Goal: Information Seeking & Learning: Learn about a topic

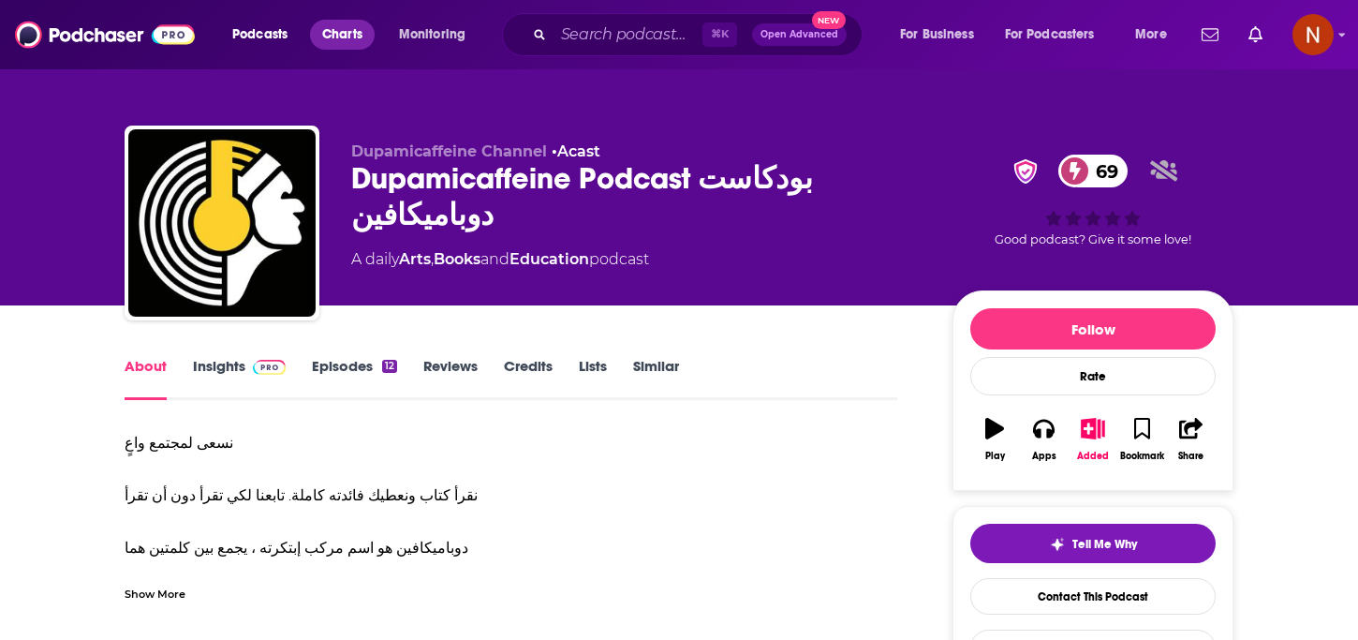
click at [323, 33] on span "Charts" at bounding box center [342, 35] width 40 height 26
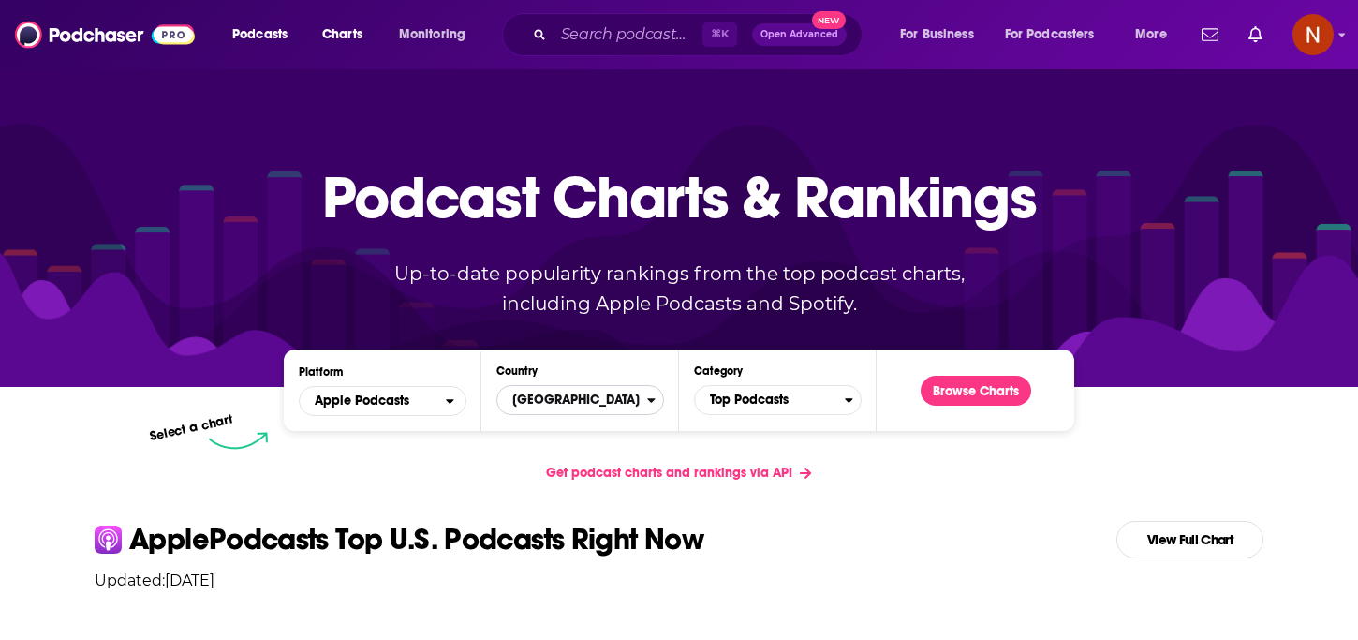
click at [598, 408] on span "[GEOGRAPHIC_DATA]" at bounding box center [572, 400] width 150 height 32
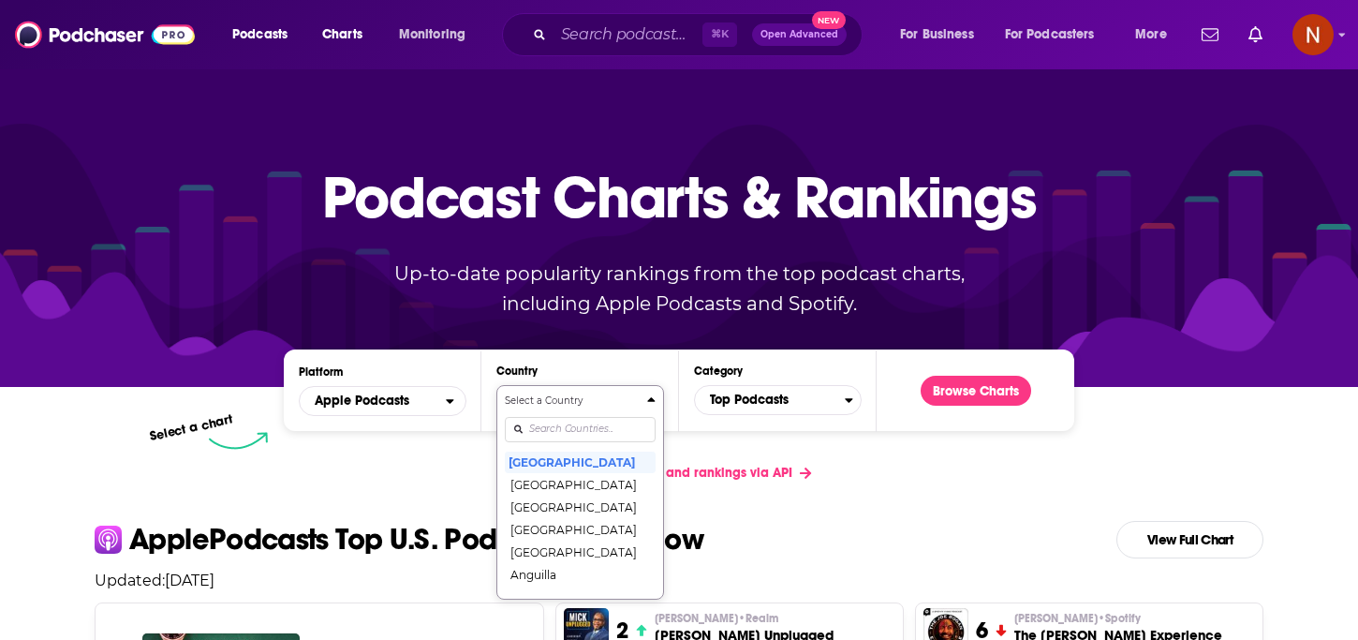
click at [445, 468] on div "Get podcast charts and rankings via API" at bounding box center [679, 473] width 1199 height 46
click at [574, 19] on div "⌘ K Open Advanced New" at bounding box center [682, 34] width 361 height 43
click at [577, 27] on input "Search podcasts, credits, & more..." at bounding box center [628, 35] width 149 height 30
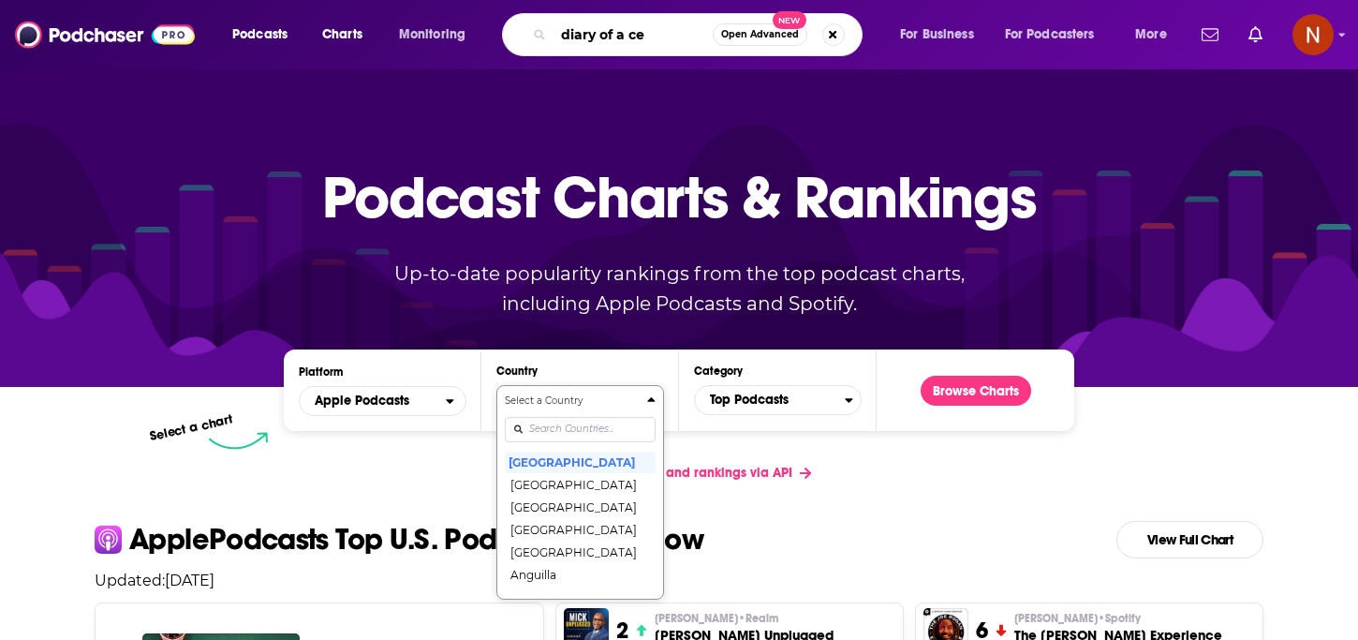
type input "diary of a ceo"
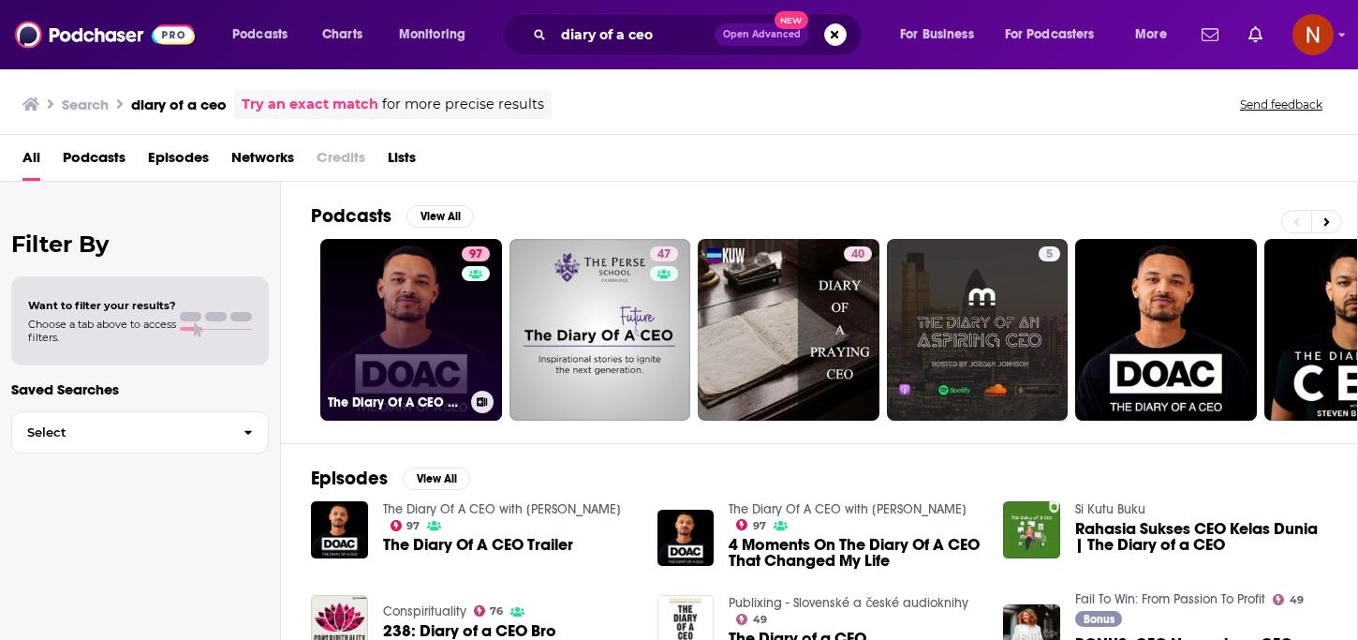
click at [385, 404] on h3 "The Diary Of A CEO with [PERSON_NAME]" at bounding box center [396, 402] width 136 height 16
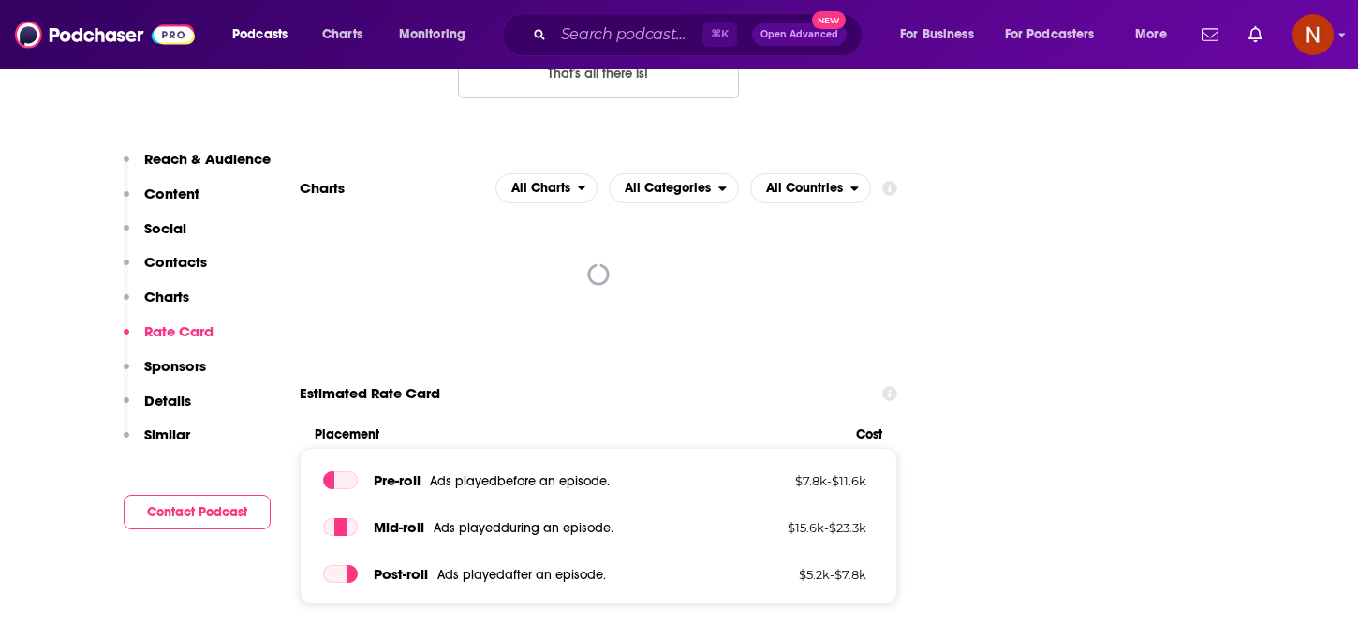
scroll to position [2288, 0]
